Goal: Task Accomplishment & Management: Complete application form

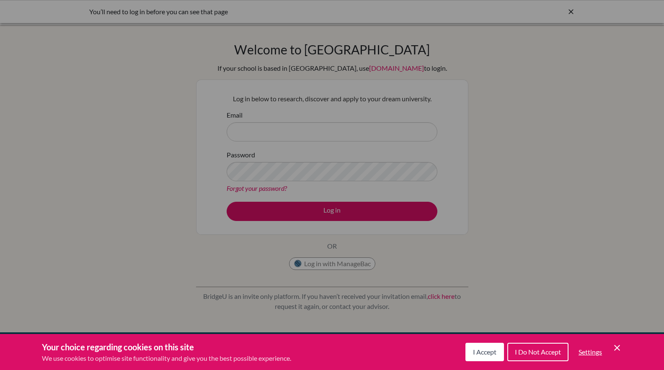
click at [528, 346] on button "I Do Not Accept" at bounding box center [537, 352] width 61 height 18
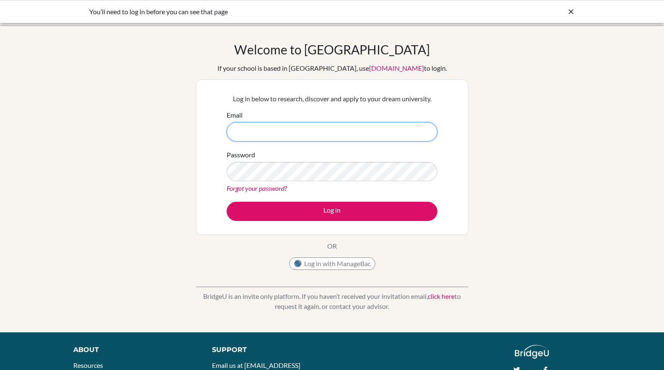
click at [267, 130] on input "Email" at bounding box center [332, 131] width 211 height 19
type input "[EMAIL_ADDRESS][DOMAIN_NAME]"
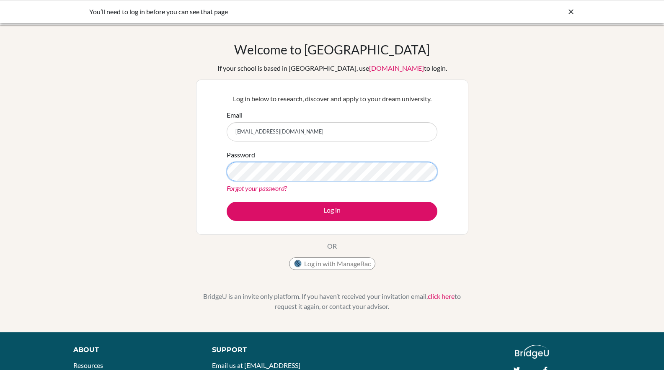
click at [227, 202] on button "Log in" at bounding box center [332, 211] width 211 height 19
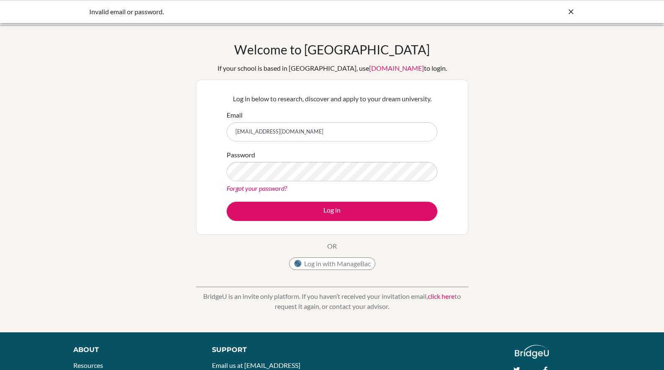
click at [279, 192] on div "Forgot your password?" at bounding box center [332, 188] width 211 height 10
click at [274, 187] on link "Forgot your password?" at bounding box center [257, 188] width 60 height 8
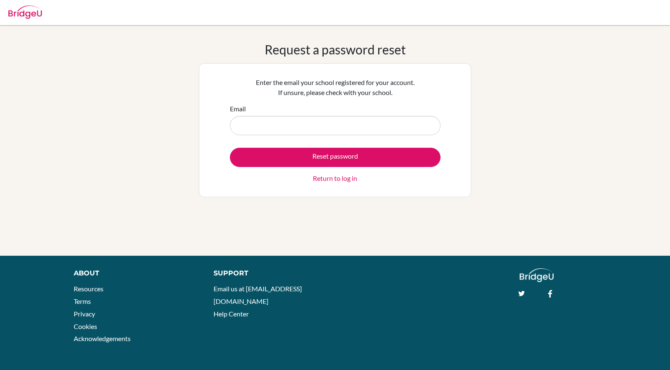
click at [297, 124] on input "Email" at bounding box center [335, 125] width 211 height 19
type input "cullenh@stahs.org.uk"
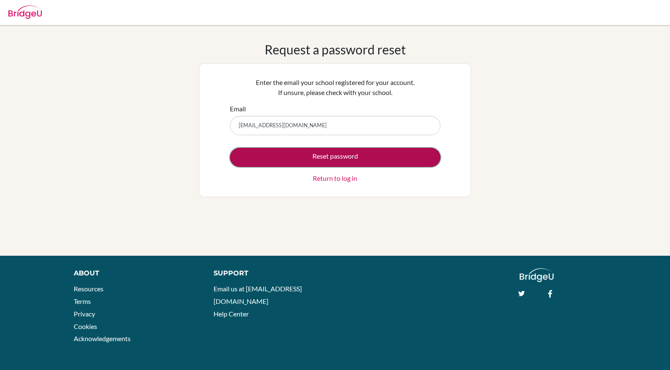
click at [312, 156] on button "Reset password" at bounding box center [335, 157] width 211 height 19
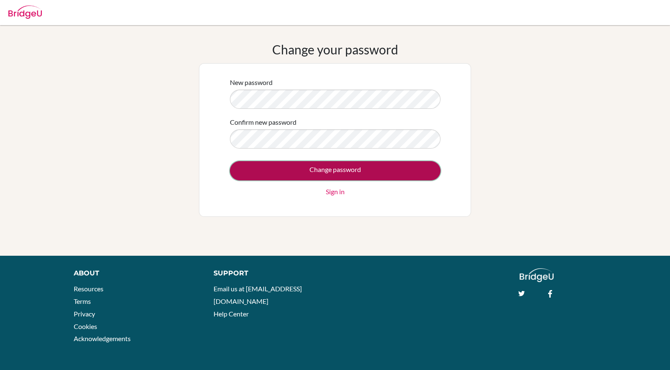
click at [382, 163] on input "Change password" at bounding box center [335, 170] width 211 height 19
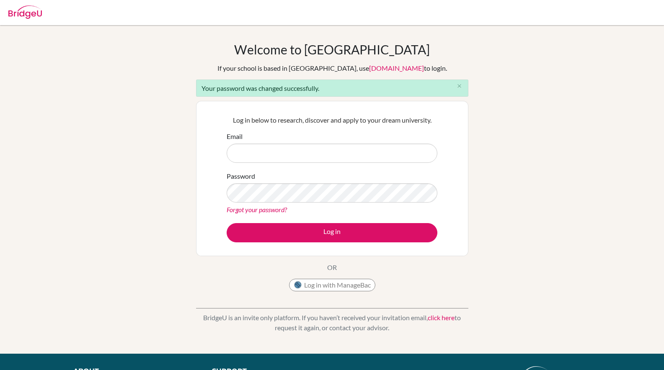
click at [378, 154] on input "Email" at bounding box center [332, 153] width 211 height 19
click at [302, 158] on input "Email" at bounding box center [332, 153] width 211 height 19
type input "[EMAIL_ADDRESS][DOMAIN_NAME]"
click at [227, 223] on button "Log in" at bounding box center [332, 232] width 211 height 19
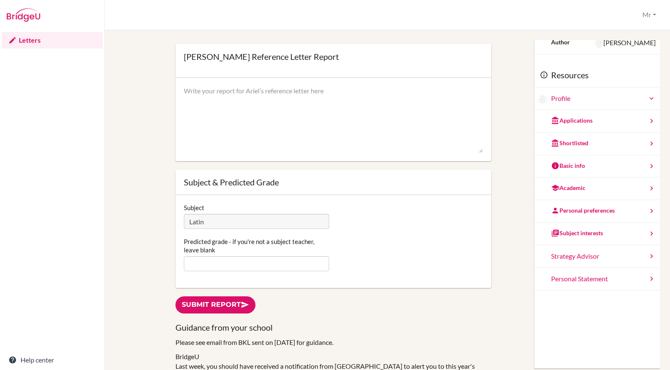
scroll to position [126, 0]
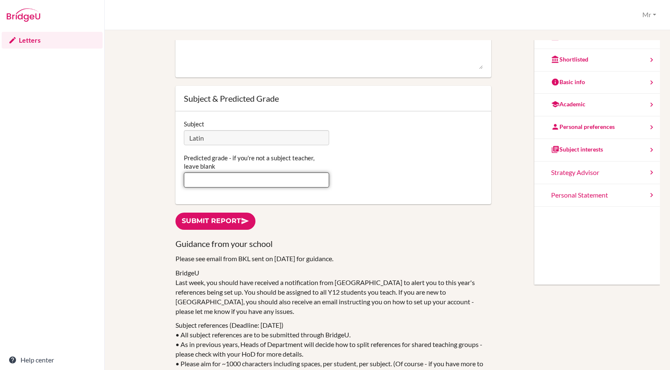
click at [220, 182] on input "Predicted grade - if you're not a subject teacher, leave blank" at bounding box center [256, 180] width 145 height 15
type input "A*"
click at [154, 145] on div "You can edit this report as often as you'd like. Simply type in the text area a…" at bounding box center [387, 184] width 537 height 539
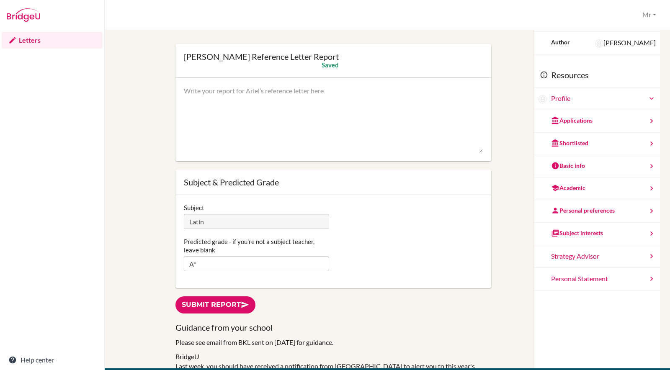
scroll to position [0, 0]
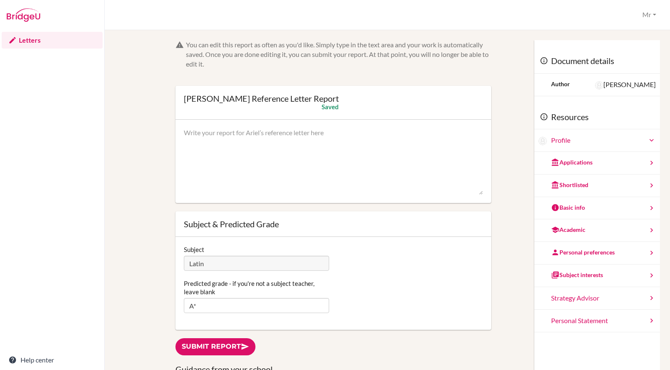
click at [212, 148] on textarea at bounding box center [333, 161] width 299 height 67
paste textarea "Ariel is a mature, diligent, and highly perceptive Latinist. She applies hersel…"
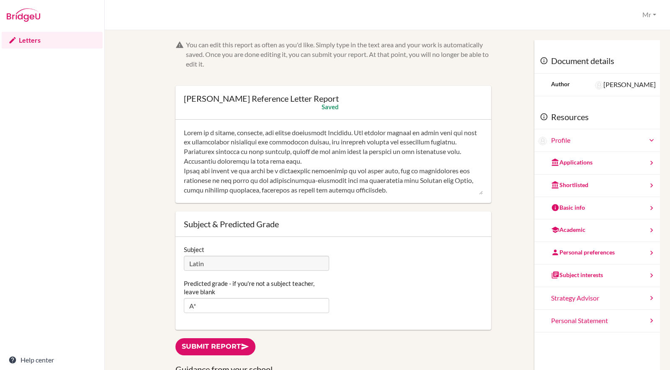
click at [454, 130] on textarea at bounding box center [333, 161] width 299 height 67
click at [461, 150] on textarea at bounding box center [333, 161] width 299 height 67
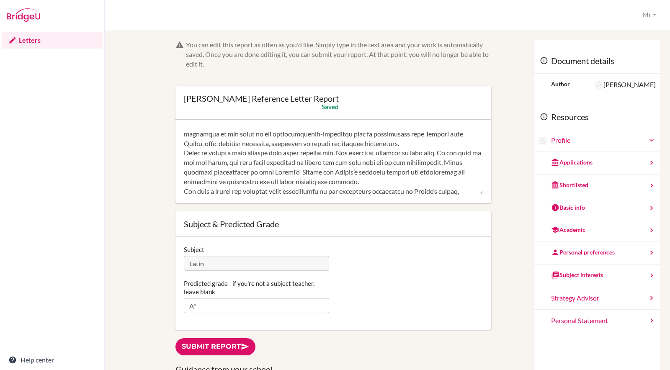
click at [237, 152] on textarea at bounding box center [333, 161] width 299 height 67
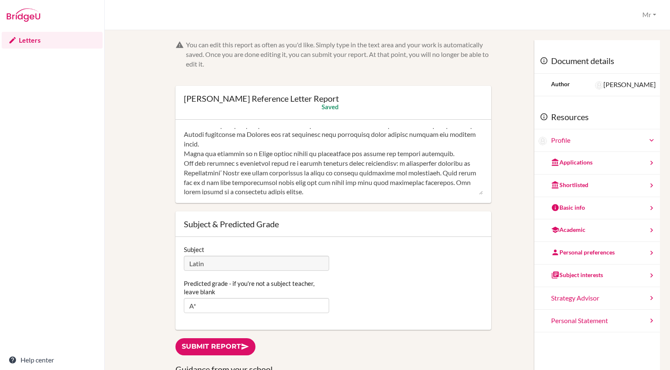
scroll to position [138, 0]
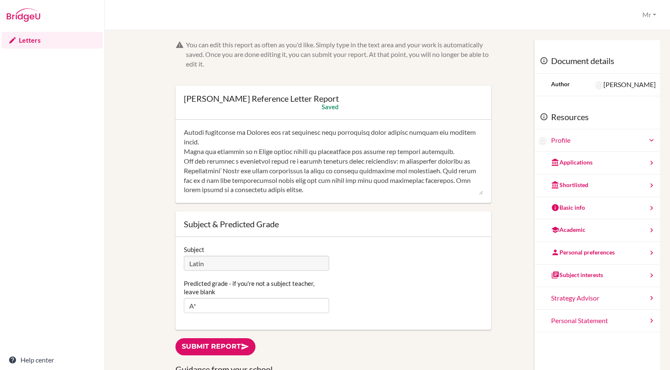
click at [257, 167] on textarea at bounding box center [333, 161] width 299 height 67
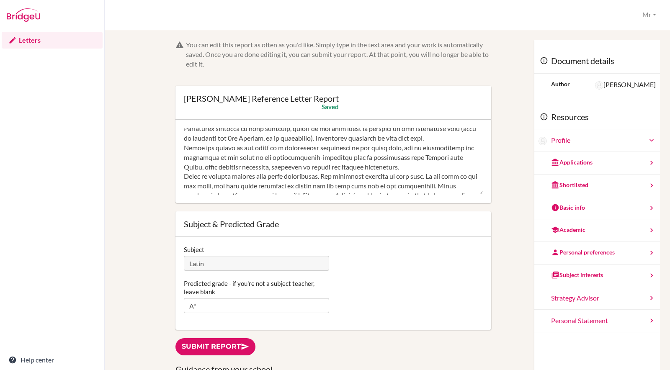
scroll to position [54, 0]
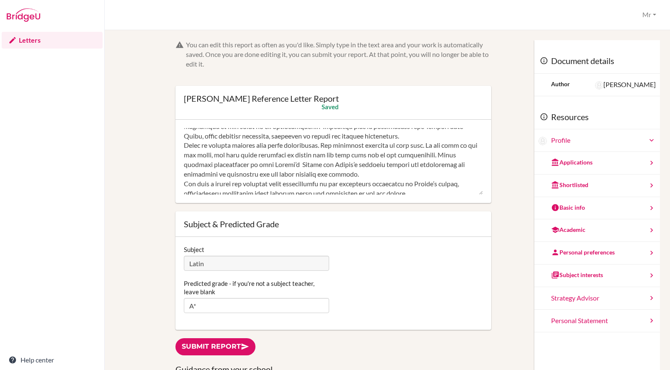
click at [294, 165] on textarea at bounding box center [333, 161] width 299 height 67
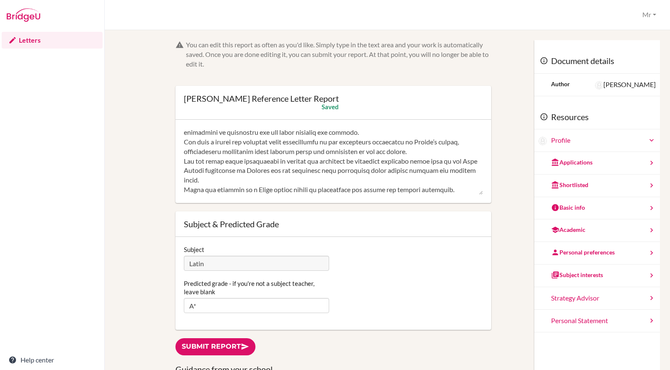
click at [262, 168] on textarea at bounding box center [333, 161] width 299 height 67
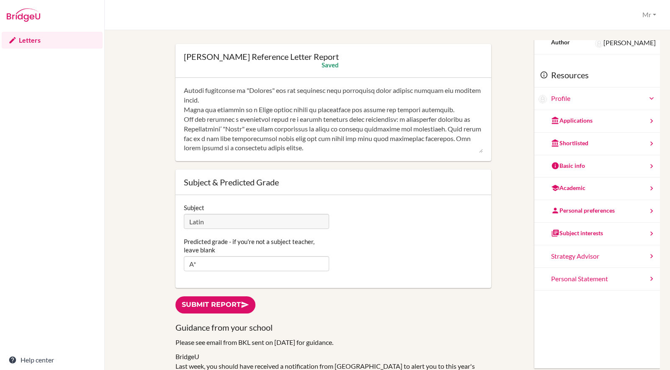
scroll to position [144, 0]
type textarea "Ariel is a mature, diligent, and highly perceptive Latinist. She applies hersel…"
click at [222, 301] on link "Submit report" at bounding box center [216, 305] width 80 height 17
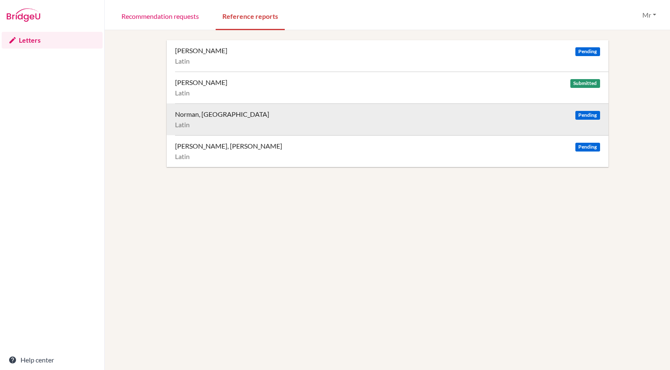
click at [595, 116] on div "Norman, [GEOGRAPHIC_DATA] Pending Latin" at bounding box center [392, 119] width 434 height 32
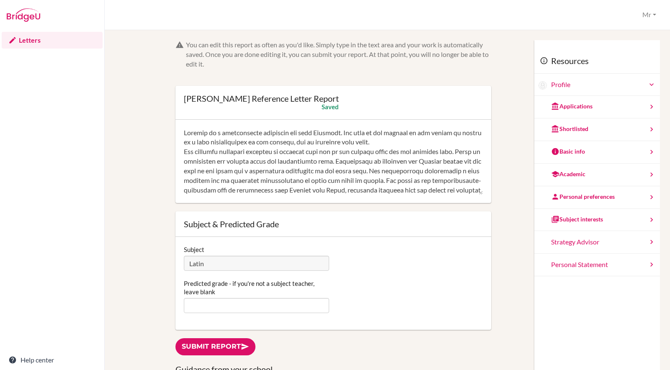
scroll to position [153, 0]
type textarea "Loremip do s ametconsecte adipiscin eli sedd Eiusmodt. Inc utla et dol magnaal …"
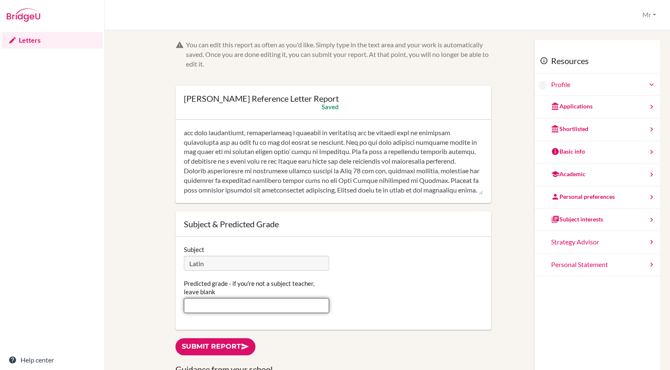
click at [236, 305] on input "Predicted grade - if you're not a subject teacher, leave blank" at bounding box center [256, 305] width 145 height 15
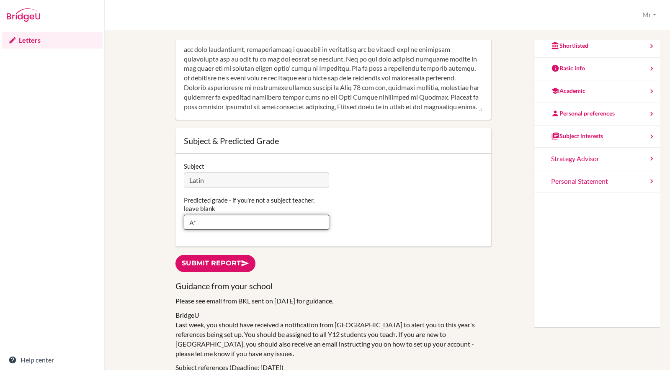
scroll to position [84, 0]
type input "A*"
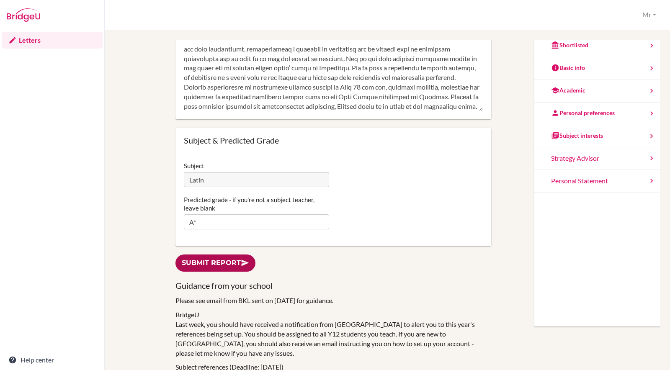
click at [218, 262] on link "Submit report" at bounding box center [216, 263] width 80 height 17
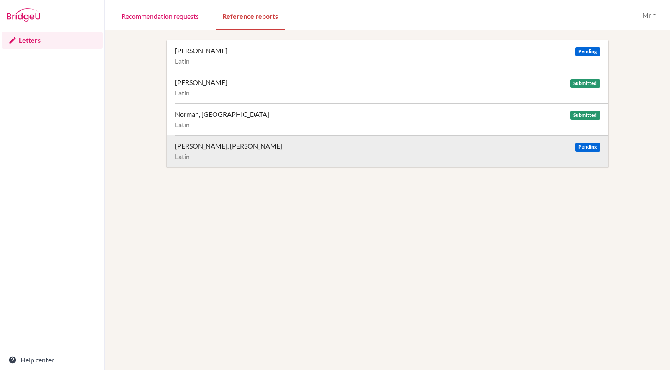
click at [581, 147] on span "Pending" at bounding box center [588, 147] width 24 height 9
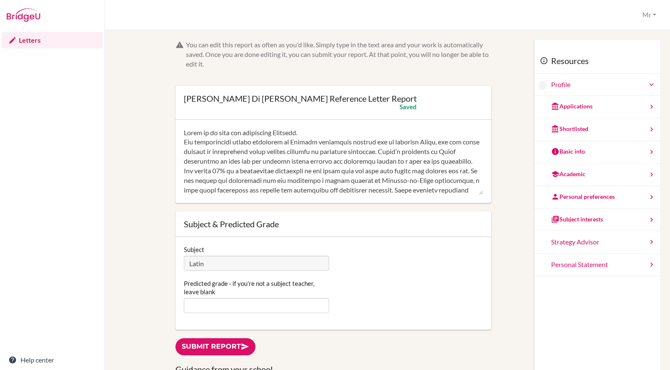
type textarea "Lorem ip do sita con adipiscing Elitsedd. Eiu temporincidi utlabo etdolorem al …"
click at [272, 302] on input "Predicted grade - if you're not a subject teacher, leave blank" at bounding box center [256, 305] width 145 height 15
type input "A"
click at [317, 144] on textarea at bounding box center [333, 161] width 299 height 67
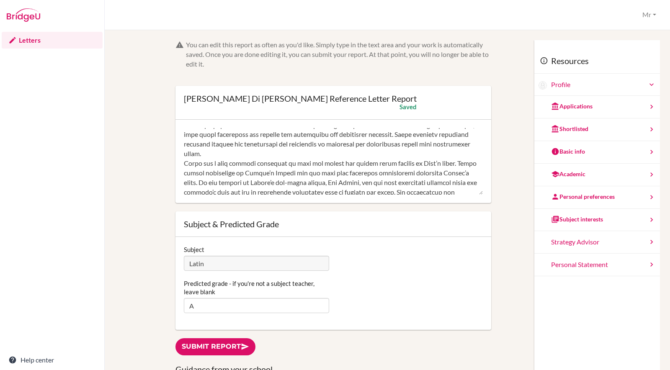
scroll to position [84, 0]
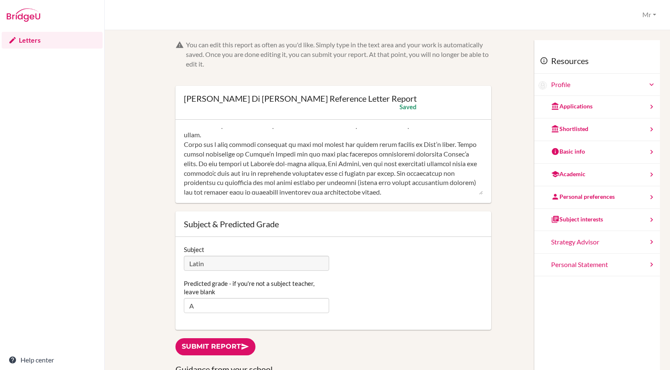
click at [321, 146] on textarea at bounding box center [333, 161] width 299 height 67
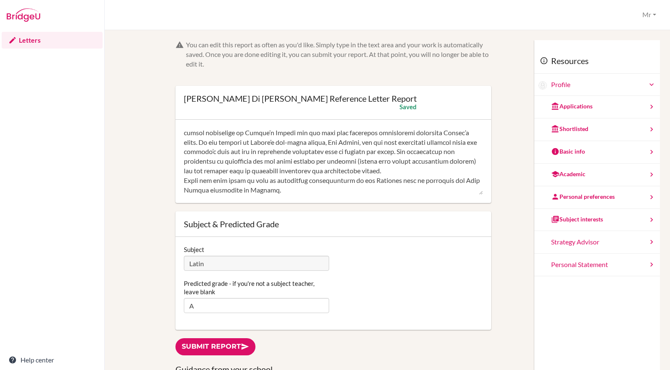
scroll to position [134, 0]
click at [460, 161] on textarea at bounding box center [333, 161] width 299 height 67
click at [377, 181] on textarea at bounding box center [333, 161] width 299 height 67
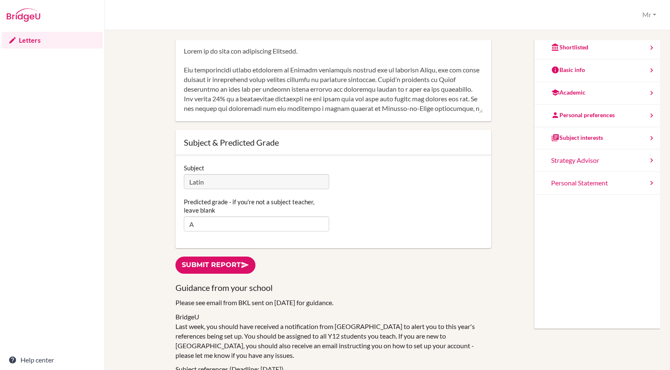
scroll to position [168, 0]
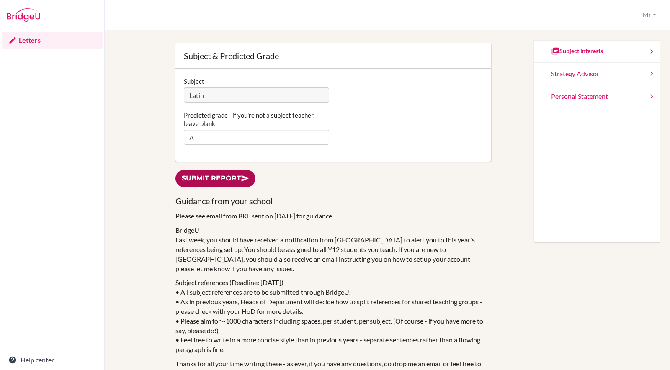
type textarea "Carol is an able and thoughtful Latinist. Her impressively mature knowledge of …"
click at [205, 181] on link "Submit report" at bounding box center [216, 178] width 80 height 17
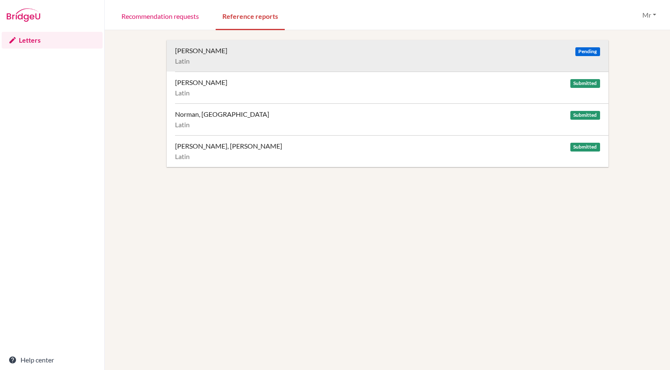
click at [269, 50] on div "Harris, Ariel Pending" at bounding box center [387, 50] width 425 height 8
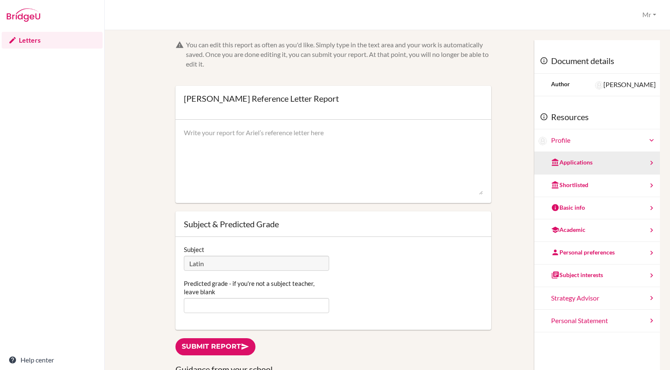
click at [583, 165] on div "Applications" at bounding box center [597, 163] width 126 height 23
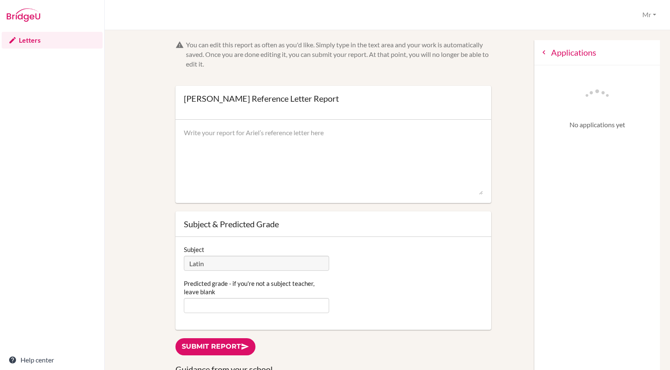
click at [534, 47] on div "Applications" at bounding box center [597, 52] width 126 height 25
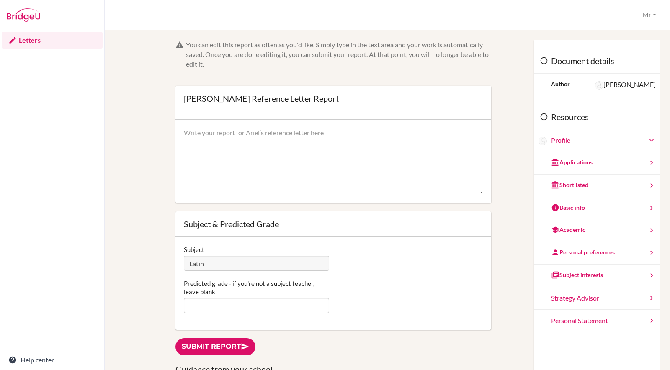
click at [48, 42] on link "Letters" at bounding box center [52, 40] width 101 height 17
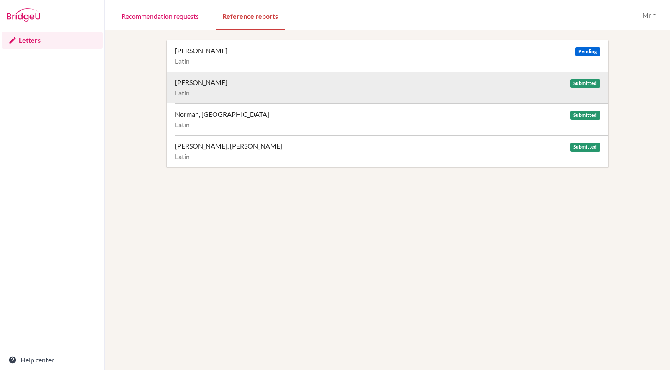
click at [379, 81] on div "Harris, Ariel Submitted" at bounding box center [387, 82] width 425 height 8
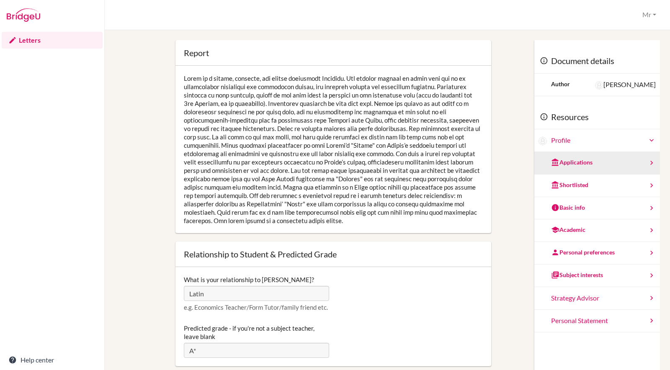
click at [596, 160] on div "Applications" at bounding box center [597, 163] width 126 height 23
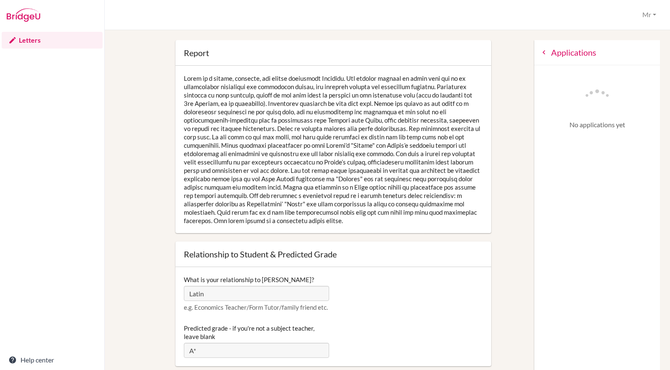
click at [550, 56] on div "Applications" at bounding box center [597, 52] width 126 height 25
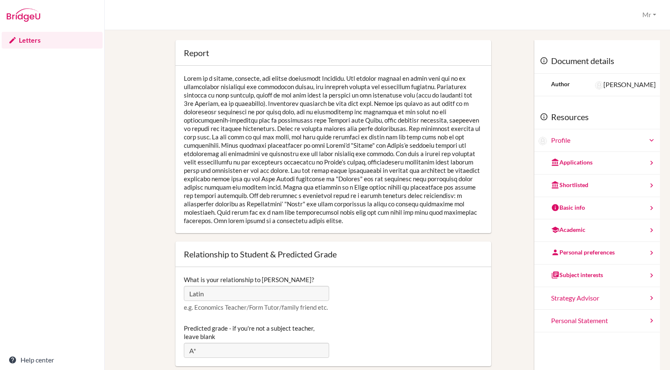
click at [39, 41] on link "Letters" at bounding box center [52, 40] width 101 height 17
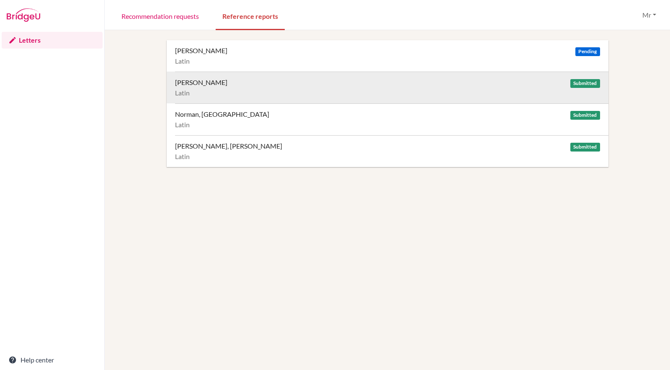
click at [190, 82] on div "[PERSON_NAME]" at bounding box center [201, 82] width 52 height 8
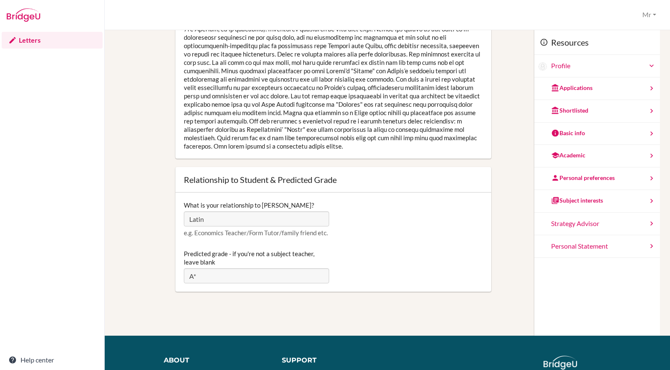
scroll to position [126, 0]
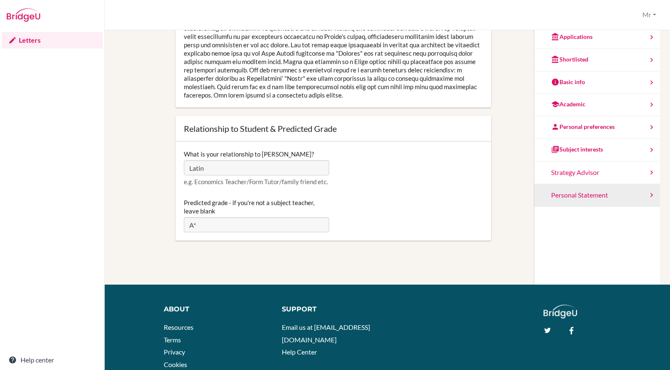
click at [570, 192] on div "Personal Statement" at bounding box center [597, 195] width 126 height 23
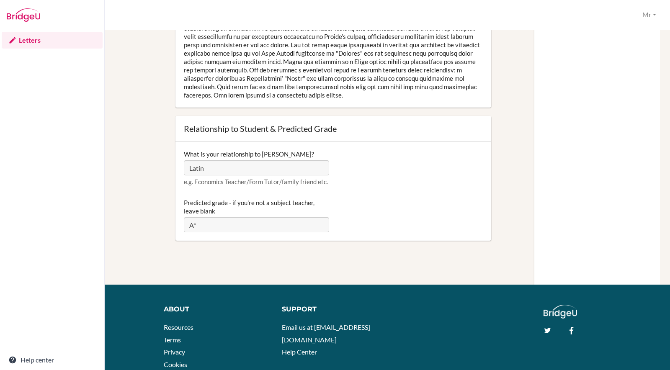
scroll to position [0, 0]
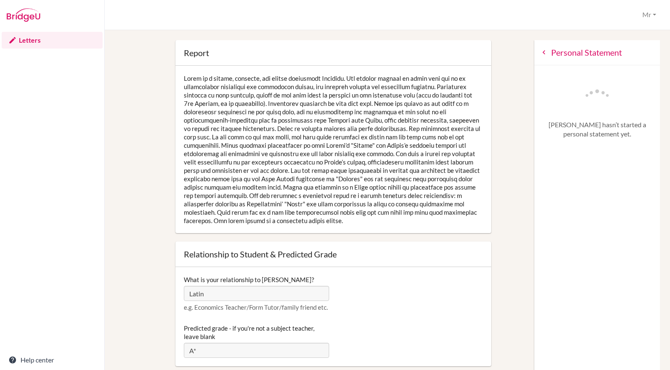
click at [544, 51] on div "Personal Statement" at bounding box center [597, 52] width 126 height 25
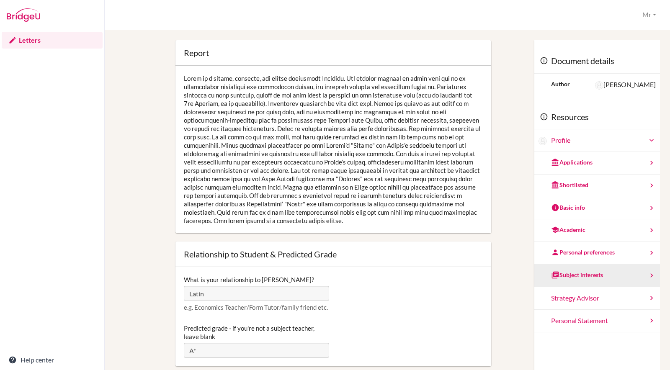
click at [593, 272] on div "Subject interests" at bounding box center [577, 275] width 52 height 8
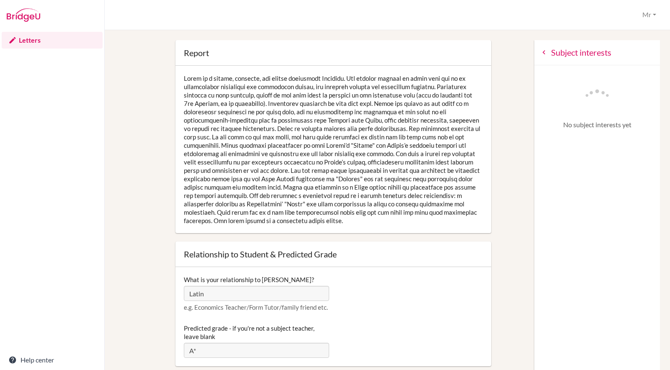
click at [545, 51] on div "Subject interests" at bounding box center [597, 52] width 126 height 25
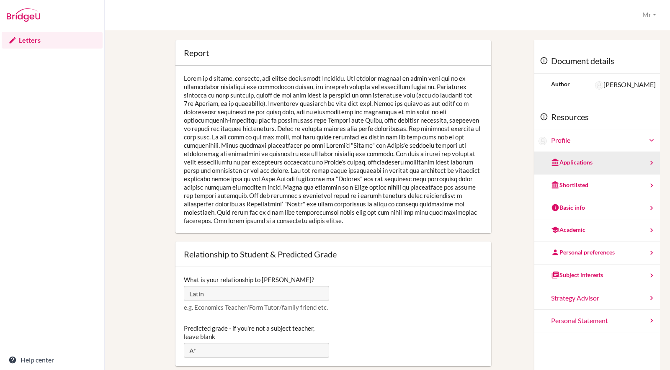
click at [592, 164] on div "Applications" at bounding box center [597, 163] width 126 height 23
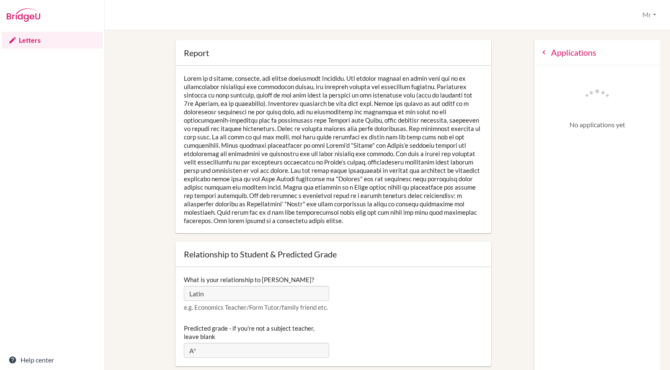
click at [558, 53] on div "Applications" at bounding box center [597, 52] width 126 height 25
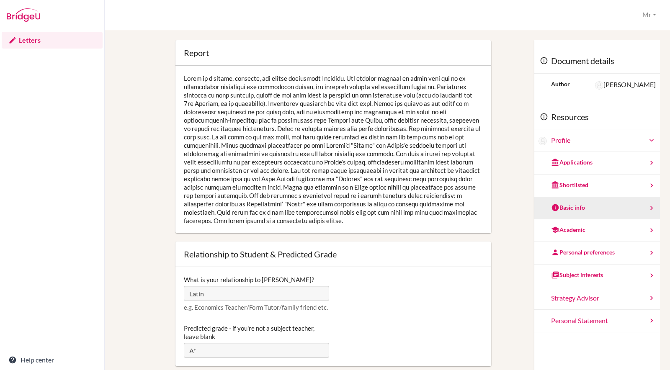
click at [590, 214] on div "Basic info" at bounding box center [597, 208] width 126 height 23
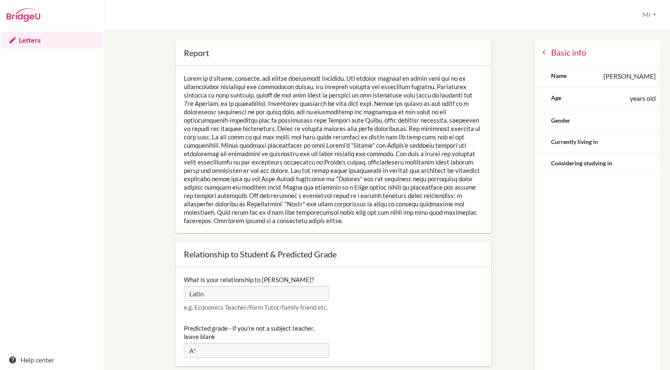
click at [549, 55] on div "Basic info" at bounding box center [597, 52] width 126 height 25
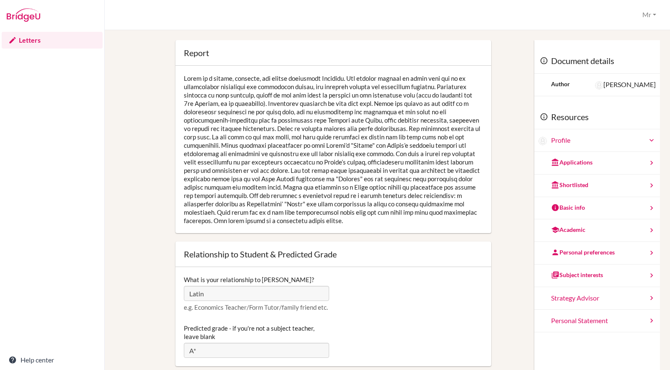
click at [43, 41] on link "Letters" at bounding box center [52, 40] width 101 height 17
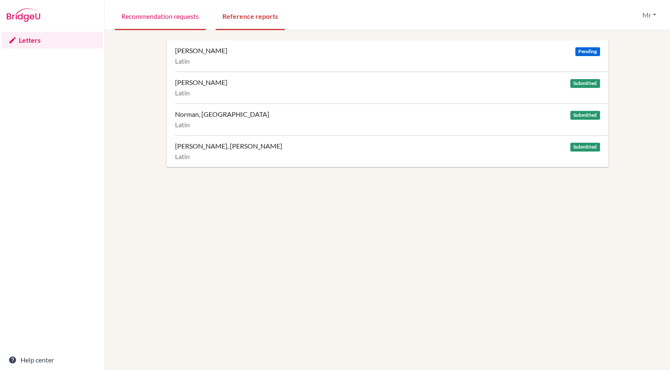
click at [182, 16] on link "Recommendation requests" at bounding box center [160, 15] width 91 height 29
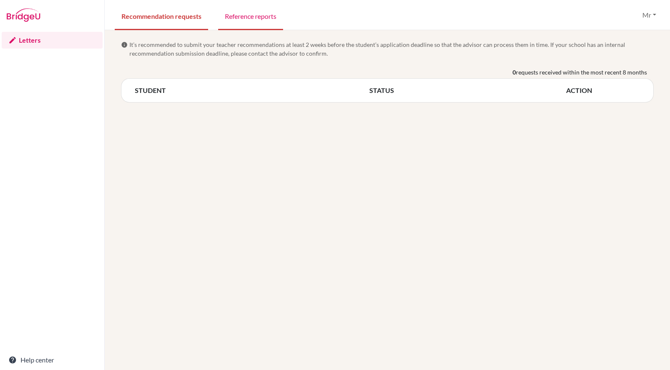
click at [247, 23] on link "Reference reports" at bounding box center [250, 15] width 65 height 29
